Goal: Navigation & Orientation: Find specific page/section

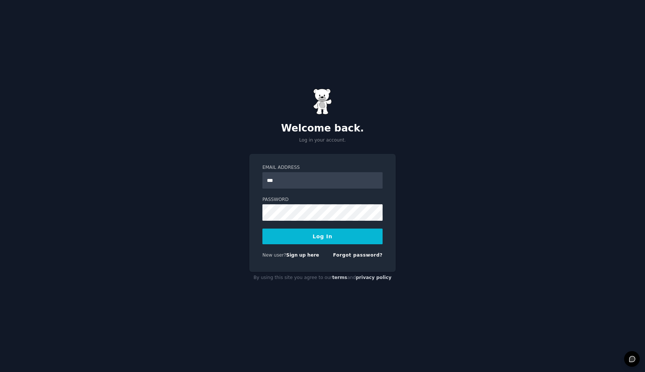
type input "**********"
click at [263, 229] on button "Log In" at bounding box center [323, 237] width 120 height 16
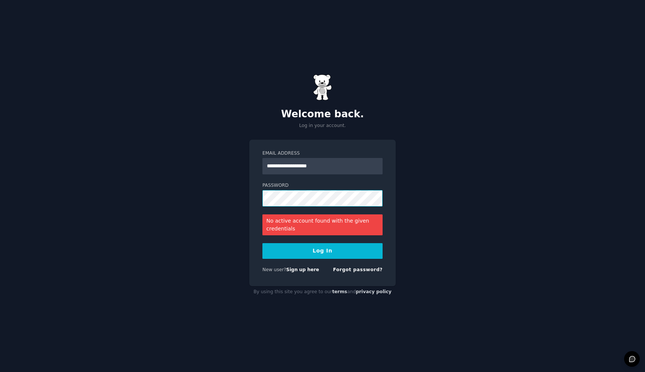
click at [263, 243] on button "Log In" at bounding box center [323, 251] width 120 height 16
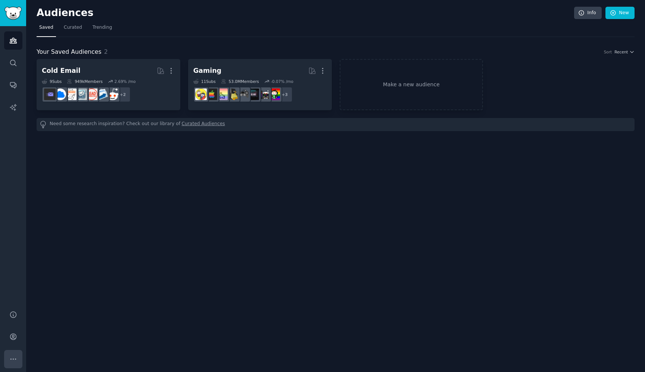
click at [13, 353] on button "More" at bounding box center [13, 359] width 18 height 18
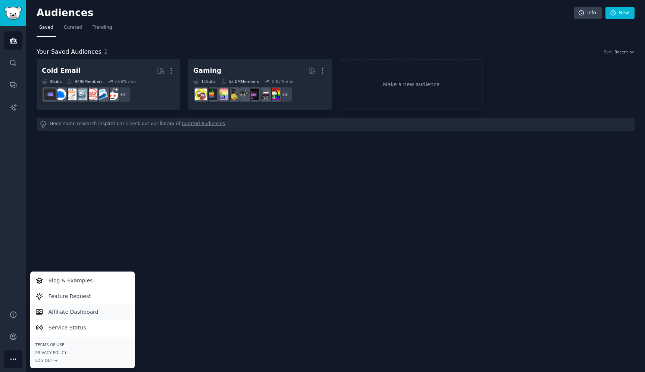
click at [83, 313] on p "Affiliate Dashboard" at bounding box center [74, 312] width 50 height 8
click at [78, 298] on p "Feature Request" at bounding box center [70, 296] width 43 height 8
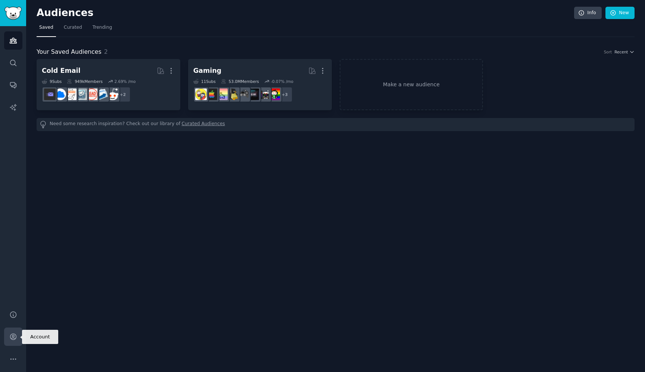
click at [10, 341] on link "Account" at bounding box center [13, 336] width 18 height 18
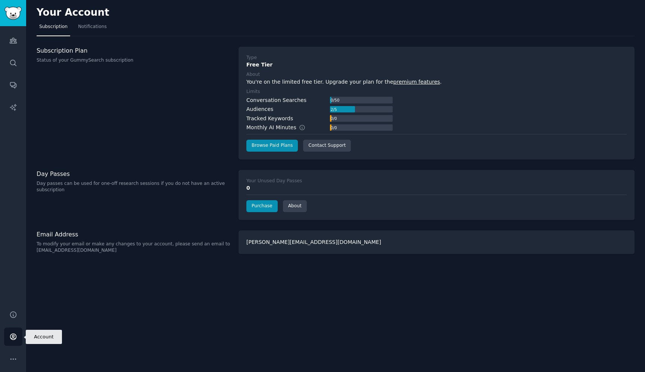
click at [17, 337] on link "Account" at bounding box center [13, 336] width 18 height 18
click at [263, 208] on link "Purchase" at bounding box center [261, 206] width 31 height 12
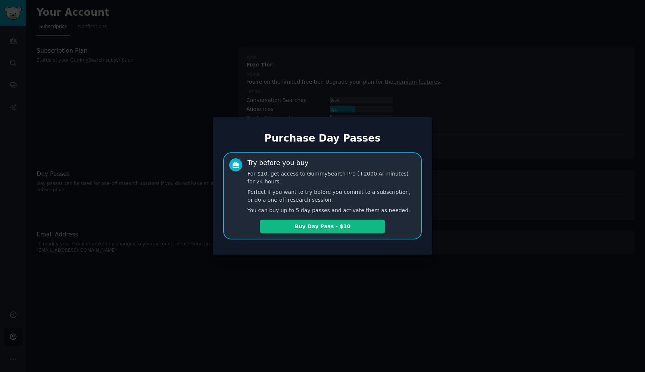
click at [273, 271] on div at bounding box center [322, 186] width 645 height 372
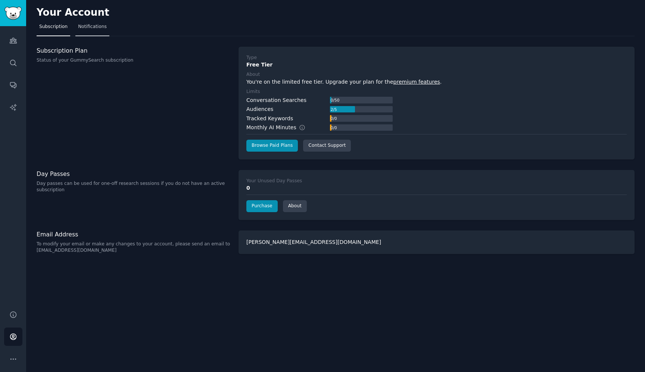
click at [103, 25] on span "Notifications" at bounding box center [92, 27] width 29 height 7
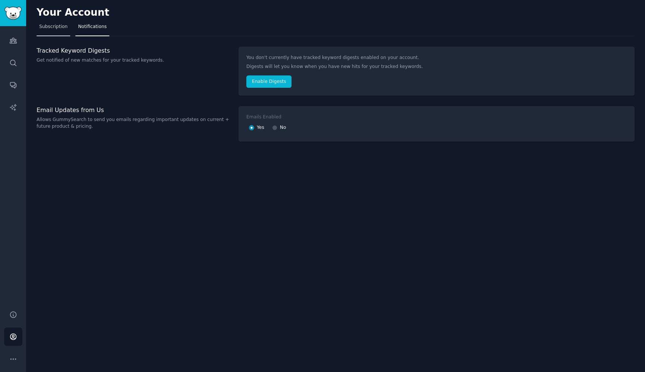
click at [65, 29] on span "Subscription" at bounding box center [53, 27] width 28 height 7
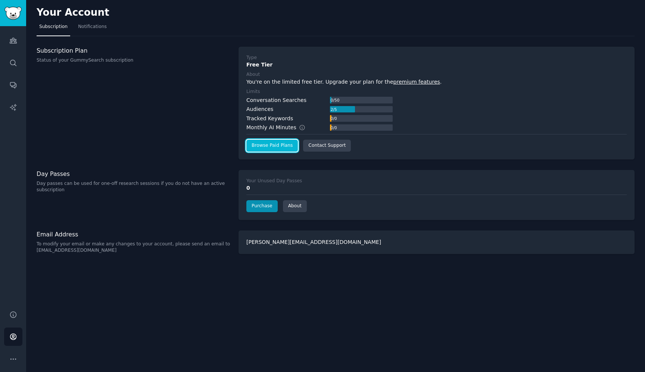
click at [278, 143] on link "Browse Paid Plans" at bounding box center [272, 146] width 52 height 12
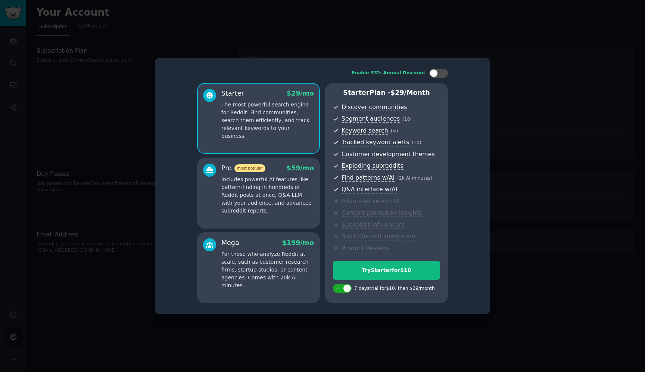
click at [545, 192] on div at bounding box center [322, 186] width 645 height 372
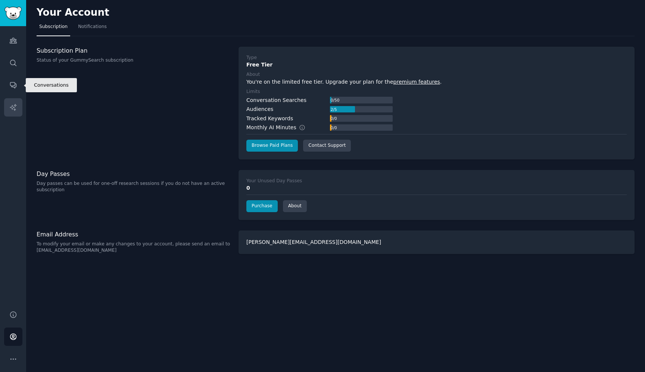
click at [9, 103] on link "AI Reports" at bounding box center [13, 107] width 18 height 18
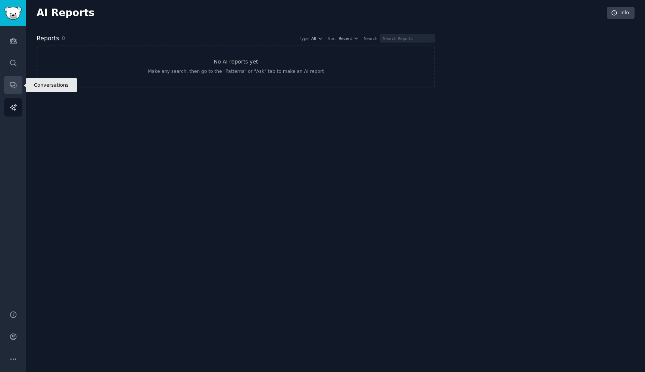
click at [15, 90] on link "Conversations" at bounding box center [13, 85] width 18 height 18
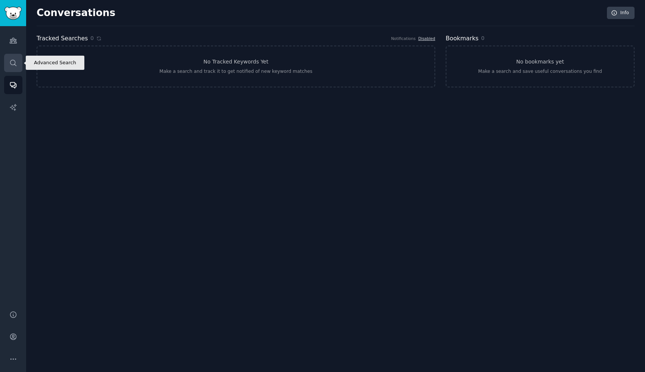
click at [11, 66] on icon "Sidebar" at bounding box center [13, 63] width 8 height 8
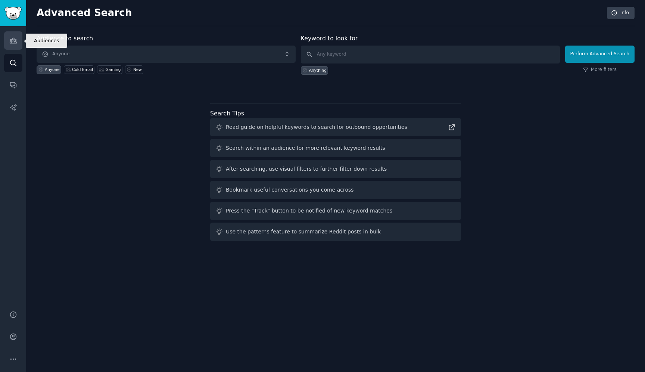
click at [13, 44] on link "Audiences" at bounding box center [13, 40] width 18 height 18
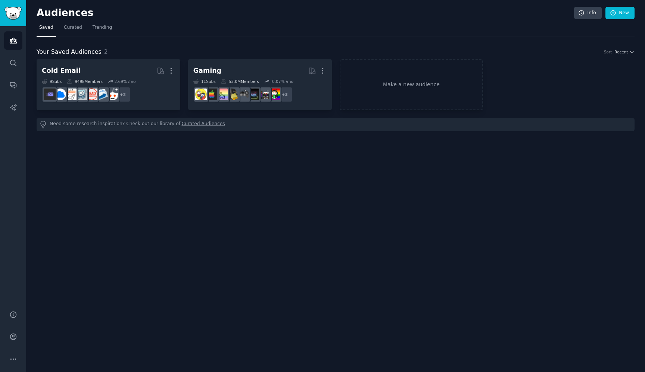
click at [329, 269] on div "Audiences Info New Saved Curated Trending Your Saved Audiences 2 Sort Recent Co…" at bounding box center [335, 186] width 619 height 372
